Goal: Information Seeking & Learning: Understand process/instructions

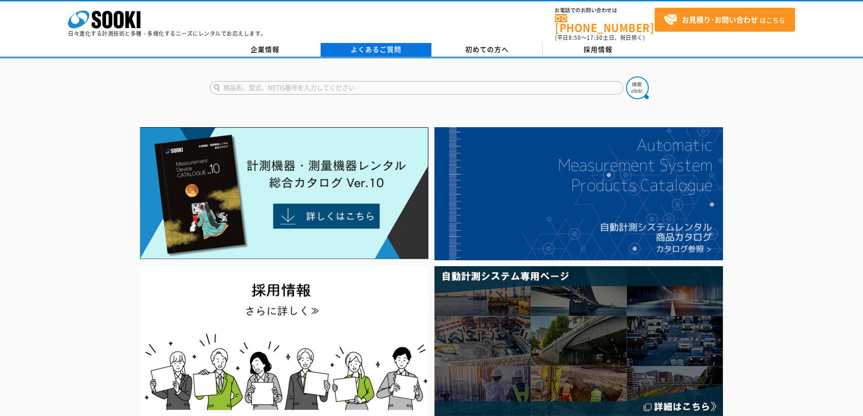
click at [397, 45] on link "よくあるご質問" at bounding box center [376, 50] width 111 height 14
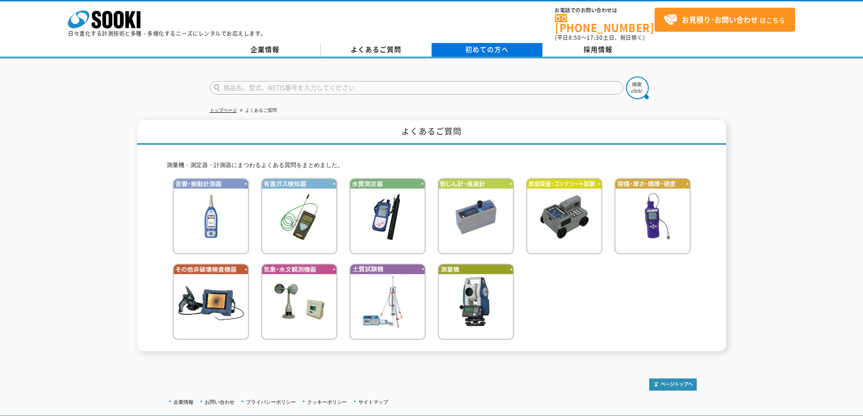
click at [504, 44] on span "初めての方へ" at bounding box center [486, 49] width 43 height 10
